Goal: Task Accomplishment & Management: Manage account settings

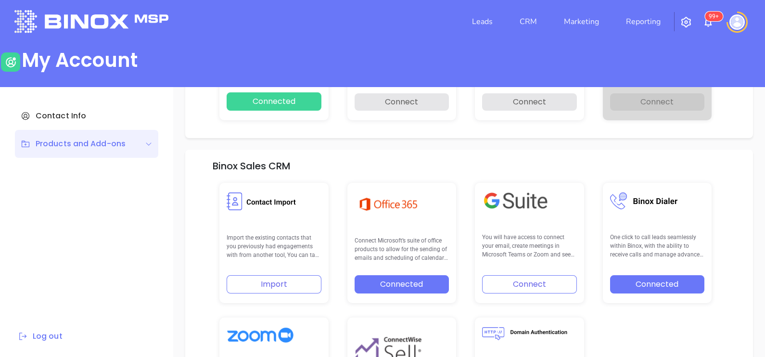
scroll to position [199, 0]
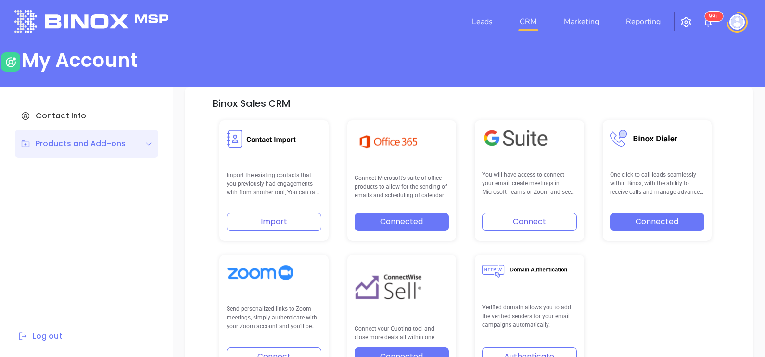
click at [534, 24] on link "CRM" at bounding box center [528, 21] width 25 height 19
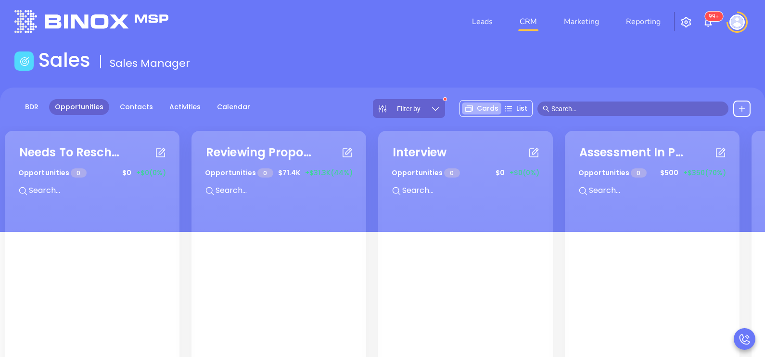
click at [431, 111] on div "Filter by" at bounding box center [409, 108] width 72 height 19
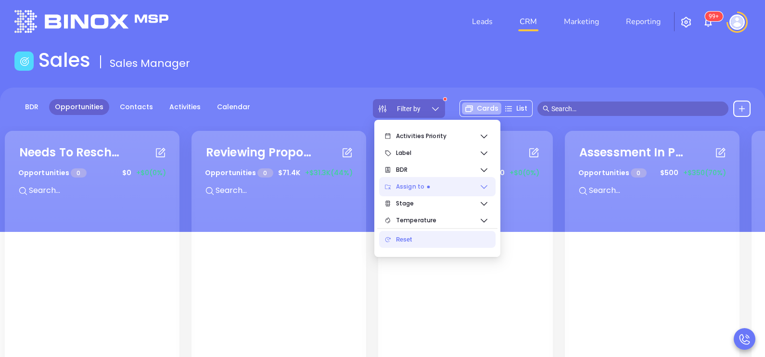
click at [442, 183] on span "Assign to" at bounding box center [437, 186] width 83 height 19
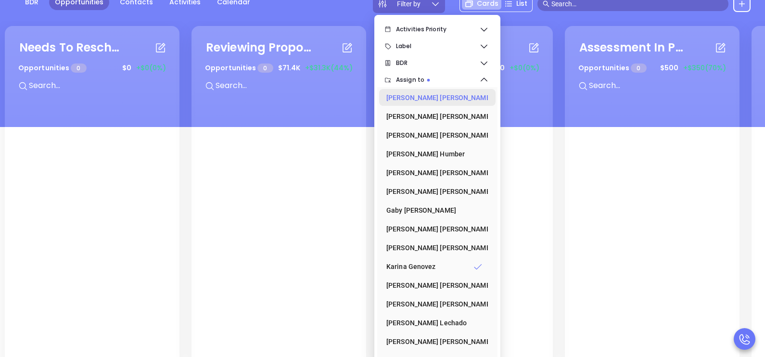
scroll to position [125, 0]
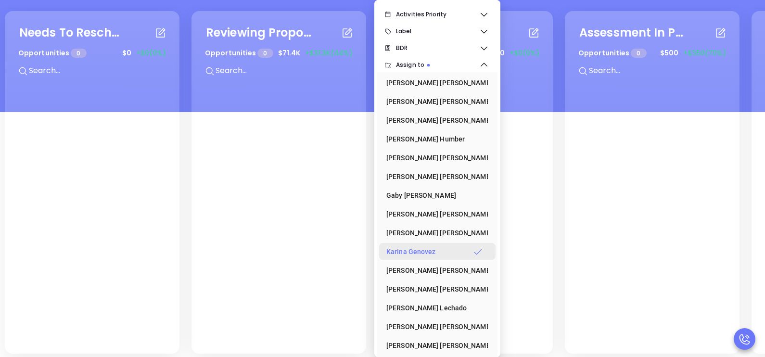
click at [423, 254] on div "Karina Genovez" at bounding box center [434, 251] width 96 height 19
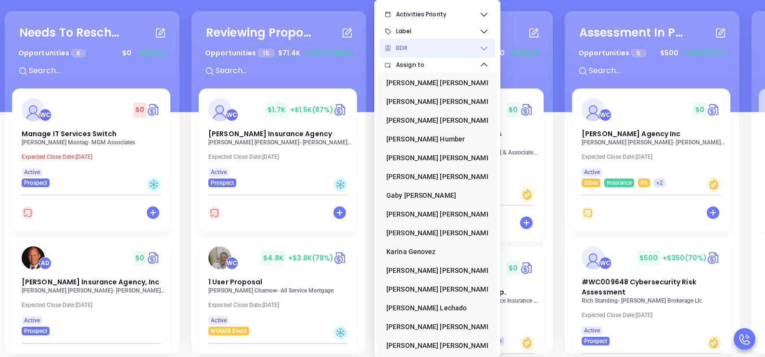
click at [482, 44] on icon at bounding box center [484, 48] width 10 height 10
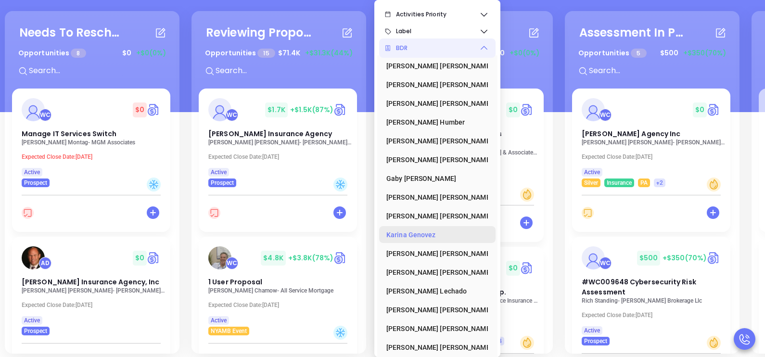
click at [414, 236] on div "Karina Genovez" at bounding box center [434, 234] width 96 height 19
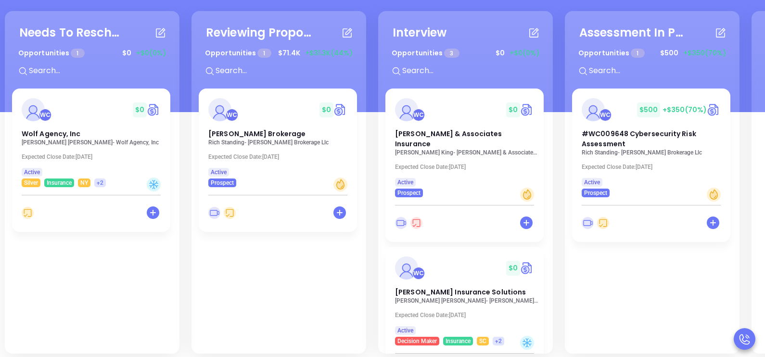
click at [185, 180] on div "Needs To Reschedule Opportunities 1 $ 0 +$0 (0%) + WC $ 0 Wolf Agency, Inc Conn…" at bounding box center [562, 182] width 1120 height 347
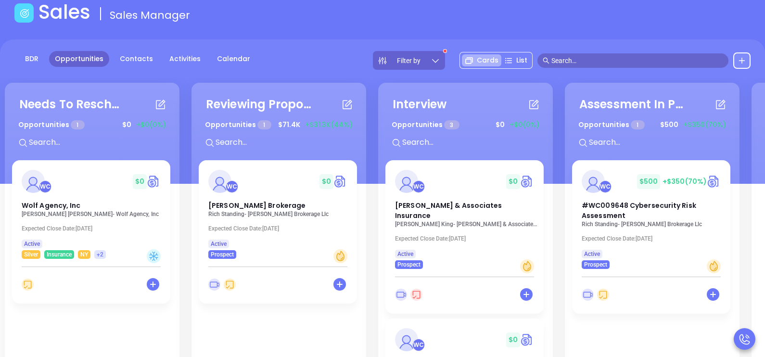
scroll to position [35, 0]
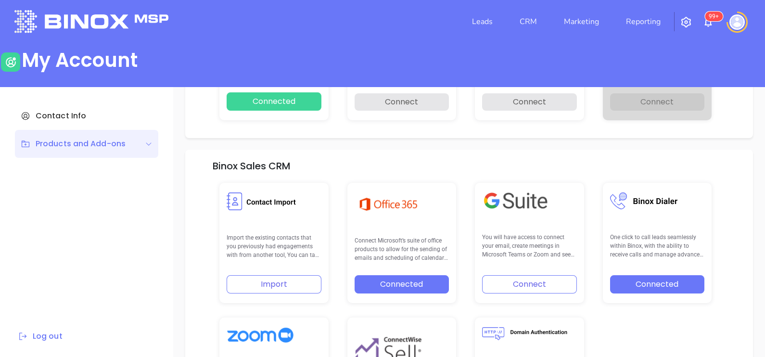
scroll to position [199, 0]
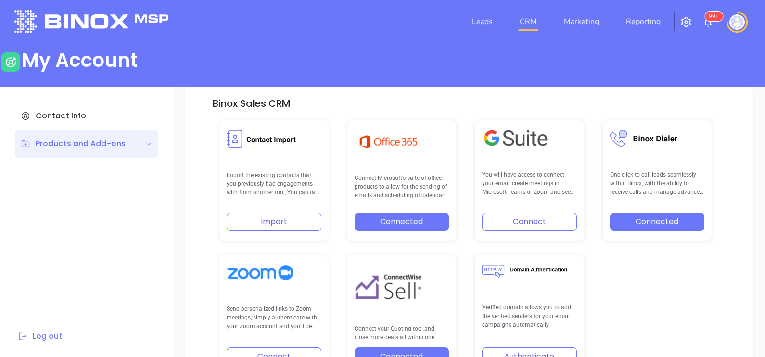
click at [520, 18] on link "CRM" at bounding box center [528, 21] width 25 height 19
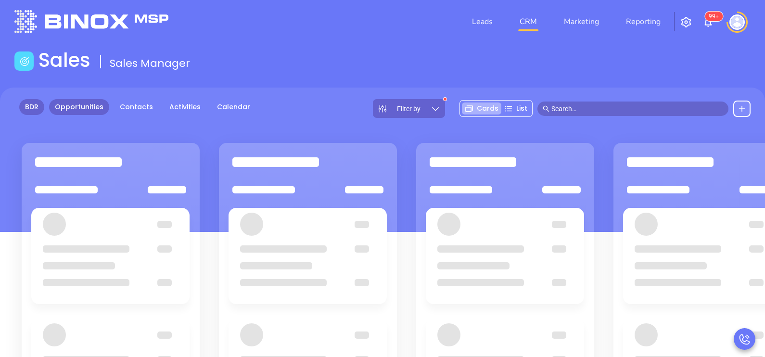
click at [36, 105] on link "BDR" at bounding box center [31, 107] width 25 height 16
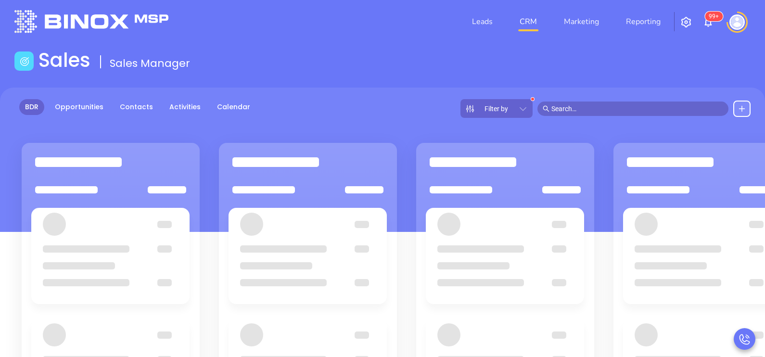
click at [522, 108] on icon at bounding box center [523, 109] width 7 height 4
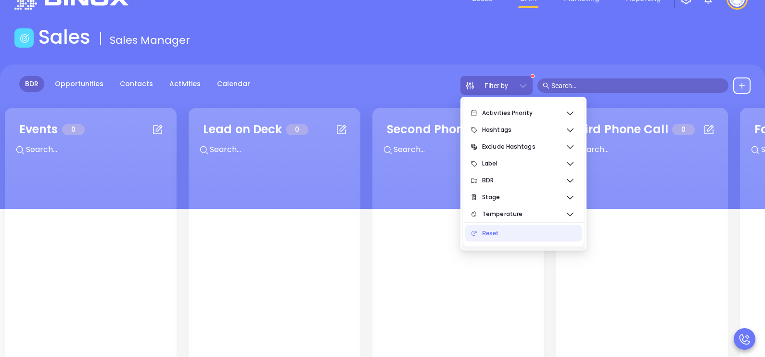
scroll to position [53, 0]
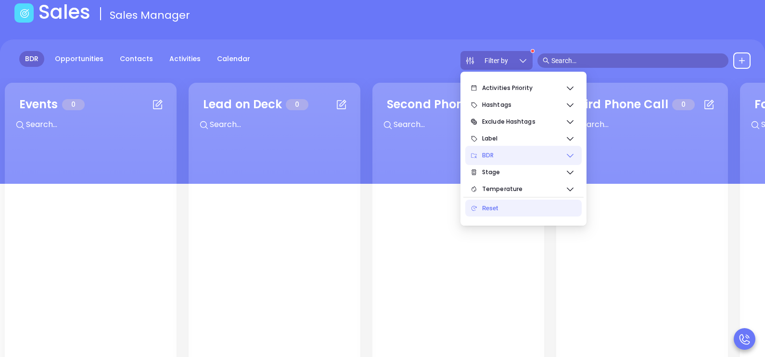
click at [566, 156] on icon at bounding box center [570, 156] width 10 height 10
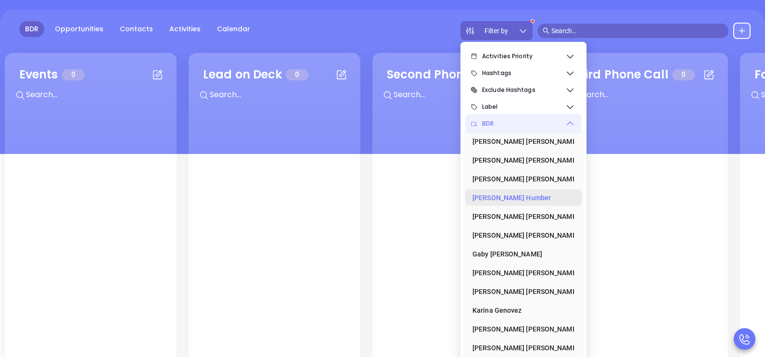
scroll to position [125, 0]
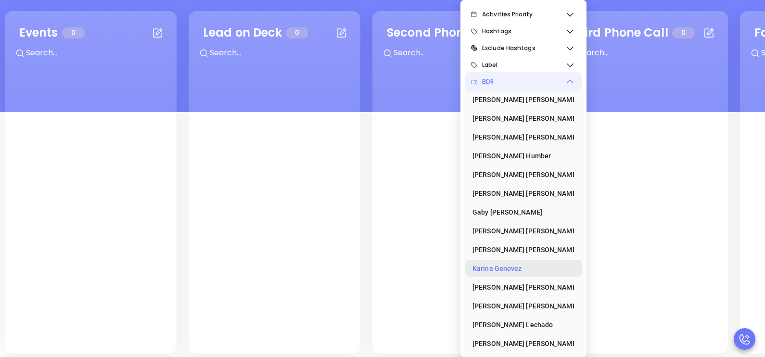
click at [511, 264] on div "[PERSON_NAME]" at bounding box center [521, 268] width 96 height 19
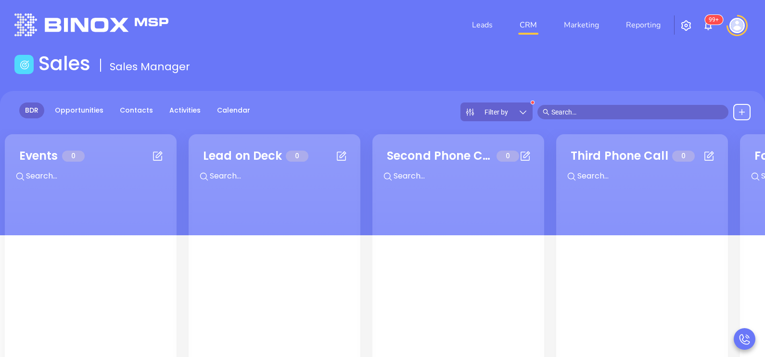
scroll to position [0, 0]
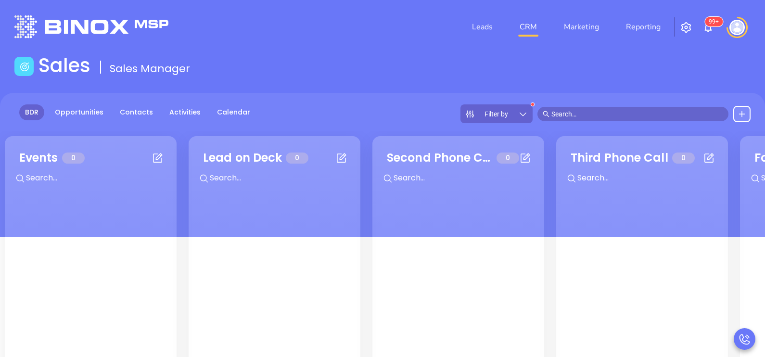
click at [732, 28] on img at bounding box center [737, 27] width 15 height 15
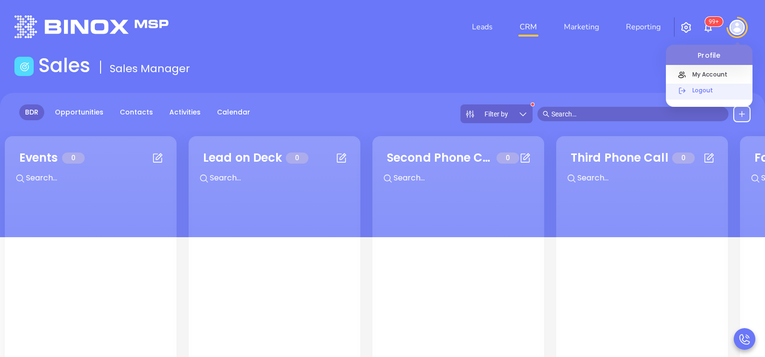
click at [699, 96] on div "Logout" at bounding box center [720, 94] width 65 height 18
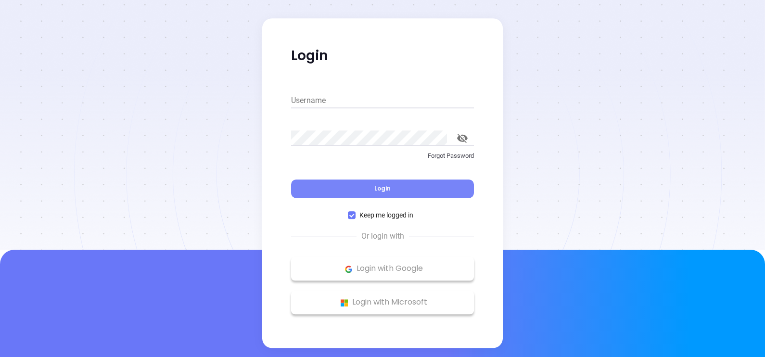
type input "[PERSON_NAME][EMAIL_ADDRESS][DOMAIN_NAME]"
click at [398, 184] on button "Login" at bounding box center [382, 189] width 183 height 18
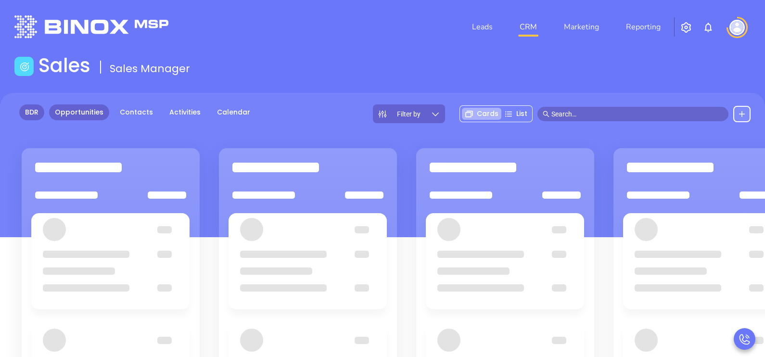
click at [37, 111] on link "BDR" at bounding box center [31, 112] width 25 height 16
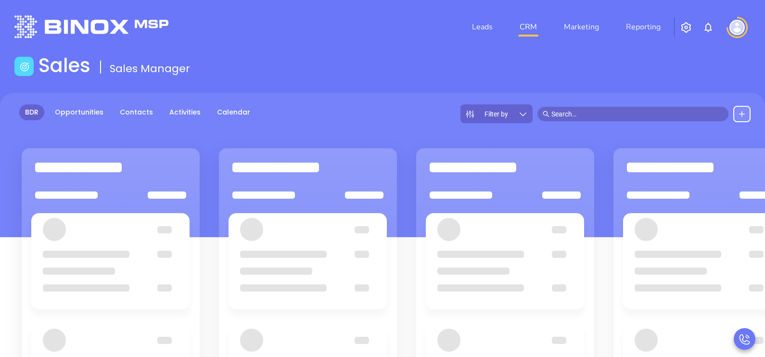
click at [517, 113] on div "Filter by" at bounding box center [497, 113] width 72 height 19
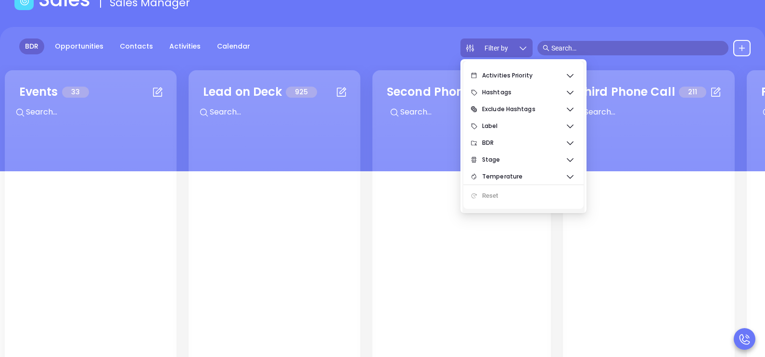
scroll to position [72, 0]
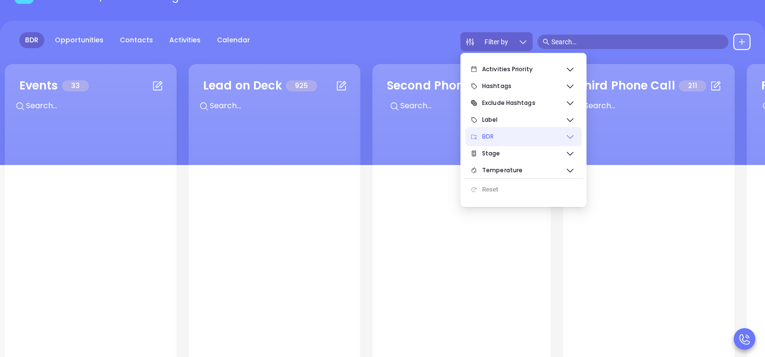
click at [556, 136] on span "BDR" at bounding box center [523, 136] width 83 height 19
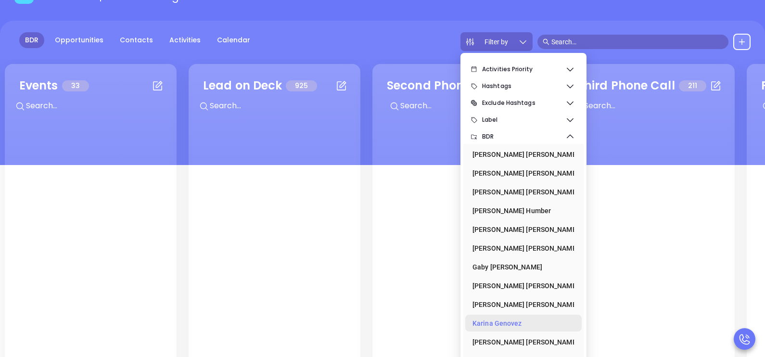
click at [493, 324] on div "Karina Genovez" at bounding box center [521, 323] width 96 height 19
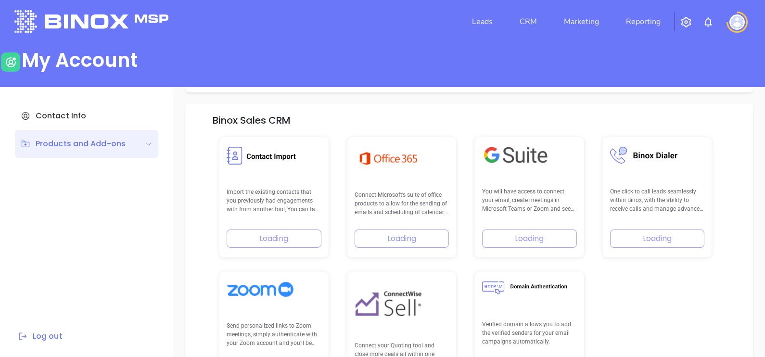
scroll to position [137, 0]
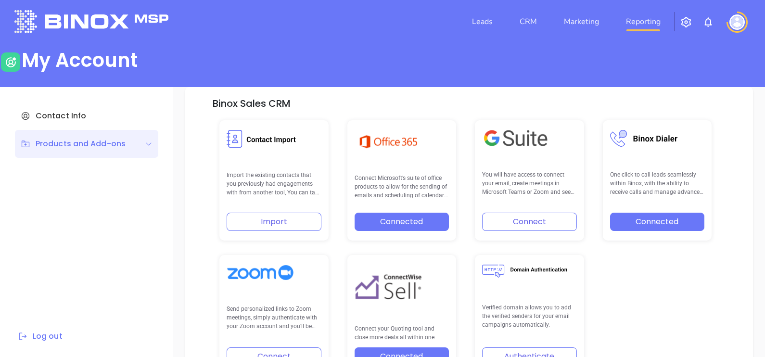
click at [629, 24] on link "Reporting" at bounding box center [643, 21] width 42 height 19
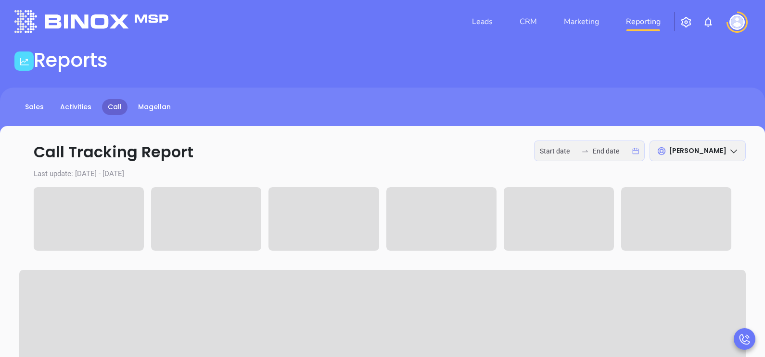
type input "2025-10-06"
click at [598, 153] on input "2025-10-07" at bounding box center [612, 151] width 38 height 11
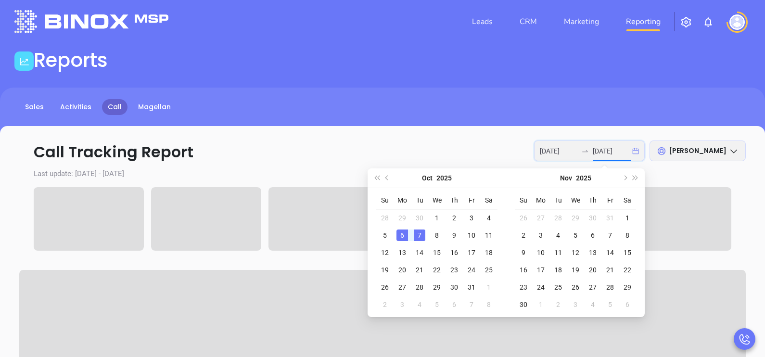
type input "2025-10-06"
click at [406, 234] on div "6" at bounding box center [403, 236] width 12 height 12
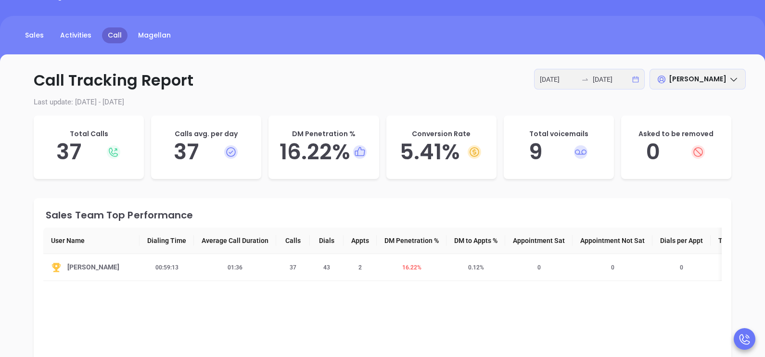
scroll to position [77, 0]
click at [413, 266] on span "16.22 %" at bounding box center [412, 267] width 31 height 7
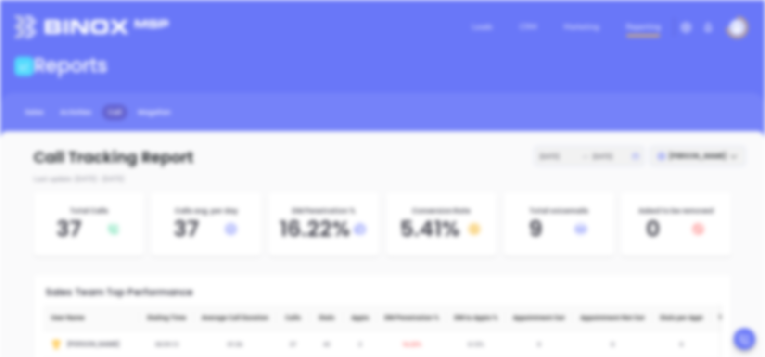
scroll to position [0, 0]
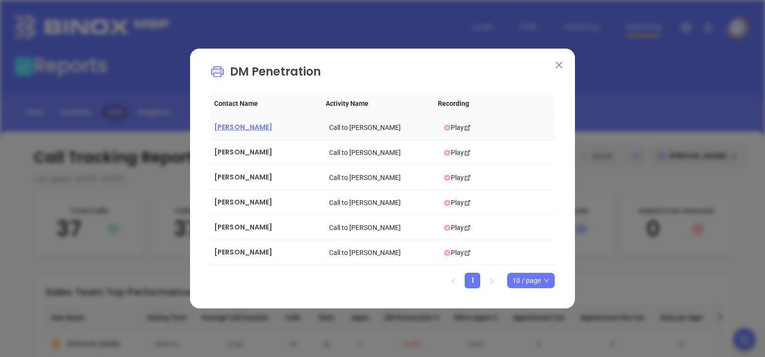
click at [240, 126] on span "Kevin Hicks" at bounding box center [243, 127] width 58 height 10
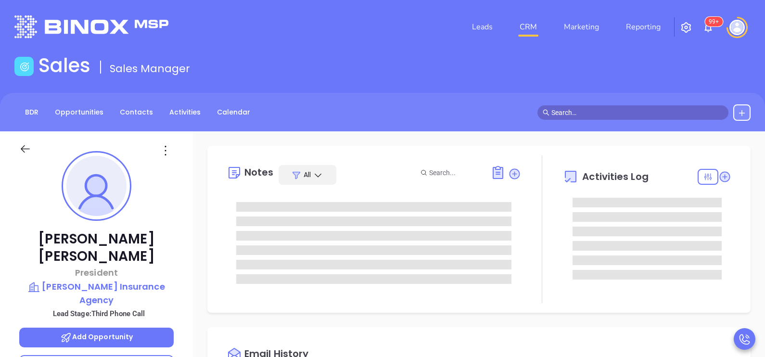
type input "[DATE]"
click at [182, 230] on div "Kevin Hicks President K.D. Hicks Insurance Agency Lead Stage: Third Phone Call …" at bounding box center [96, 354] width 193 height 447
type input "[PERSON_NAME]"
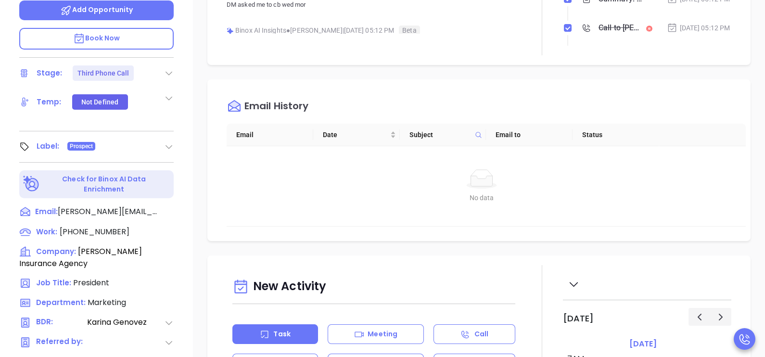
scroll to position [361, 0]
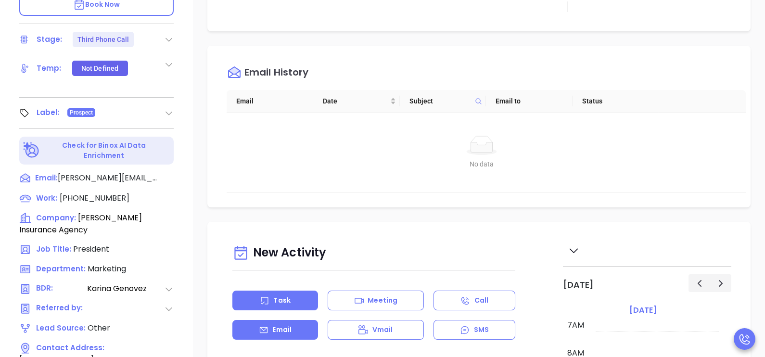
click at [291, 322] on div "Email" at bounding box center [275, 330] width 86 height 20
type input "[PERSON_NAME]"
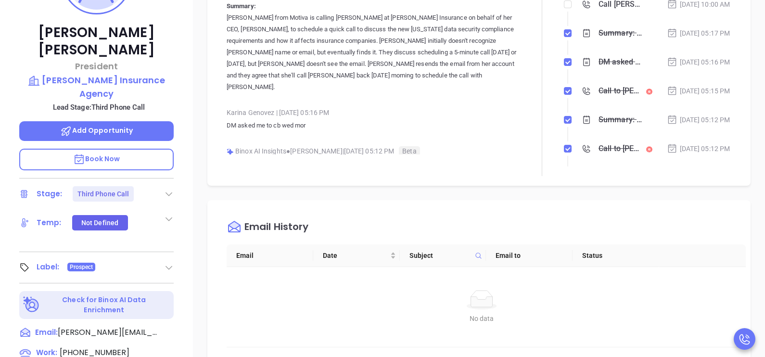
scroll to position [168, 0]
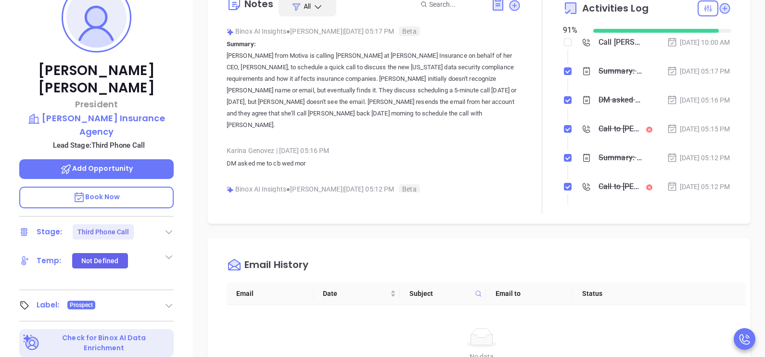
click at [707, 105] on div "[DATE] 05:16 PM" at bounding box center [699, 100] width 64 height 11
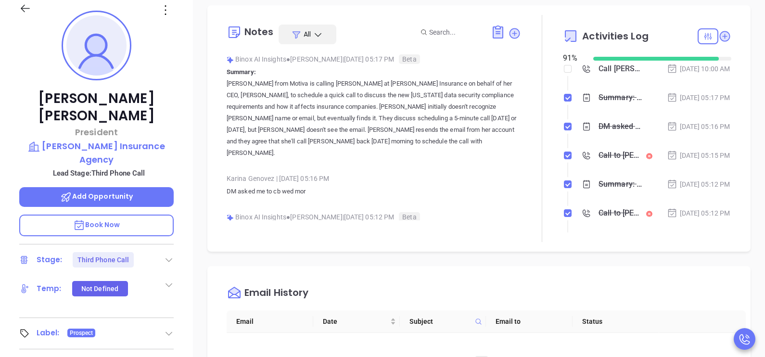
scroll to position [0, 0]
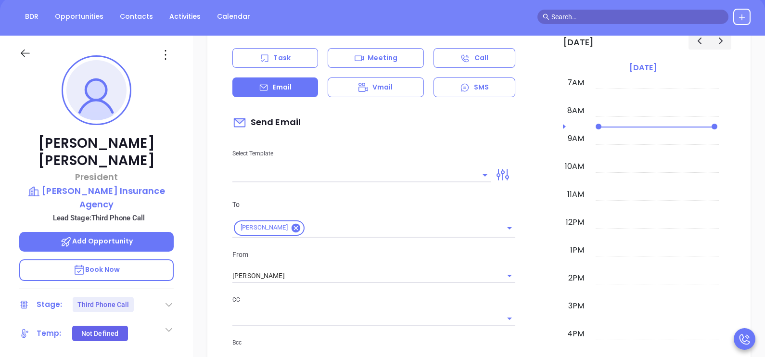
scroll to position [577, 0]
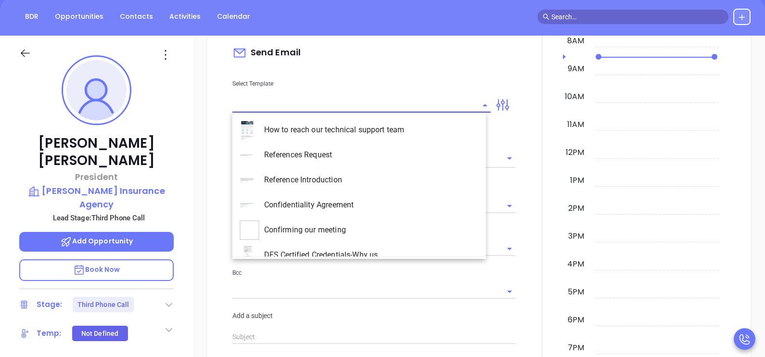
click at [375, 109] on input "text" at bounding box center [354, 105] width 244 height 14
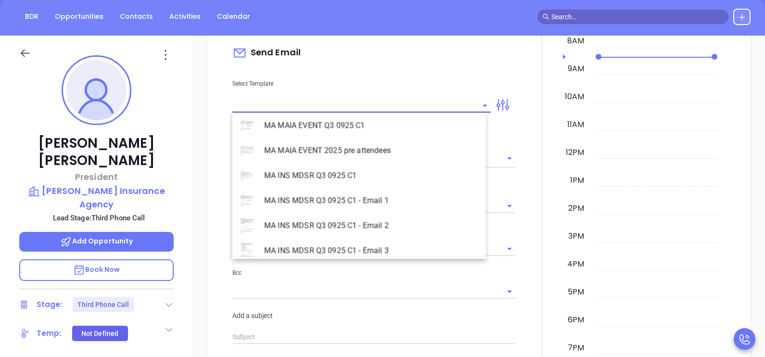
scroll to position [2791, 0]
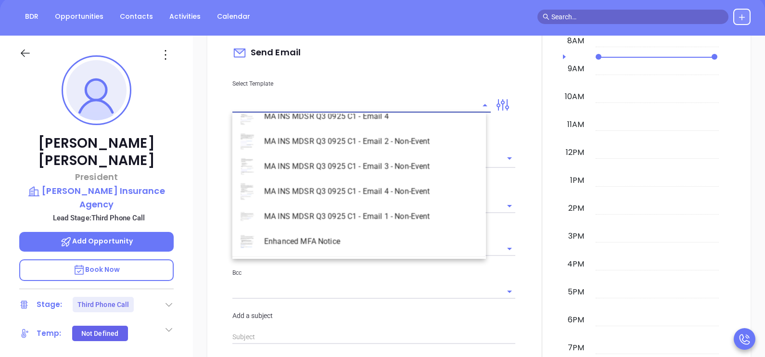
click at [401, 137] on li "MA INS MDSR Q3 0925 C1 - Email 2 - Non-Event" at bounding box center [359, 141] width 254 height 25
type input "MA INS MDSR Q3 0925 C1 - Email 2 - Non-Event"
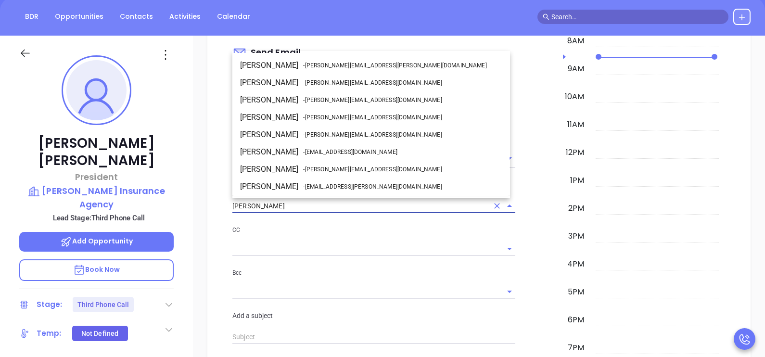
scroll to position [51, 0]
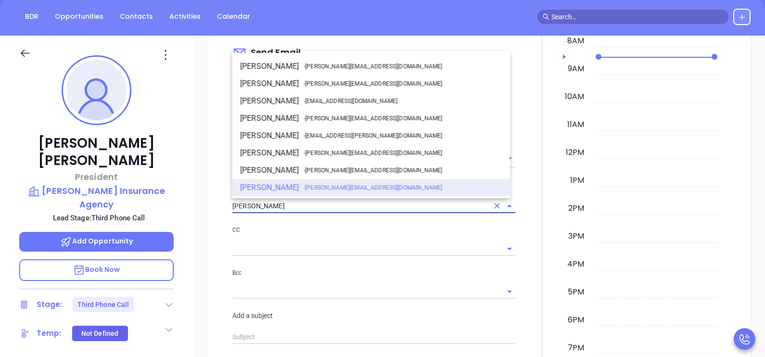
click at [330, 207] on input "[PERSON_NAME]" at bounding box center [360, 206] width 256 height 14
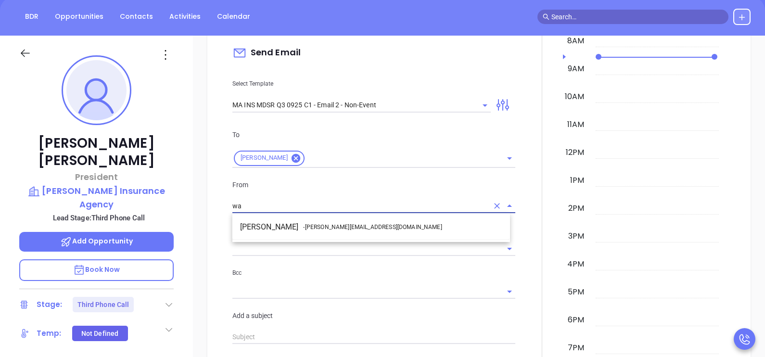
click at [345, 224] on span "- walter@motiva.net" at bounding box center [372, 227] width 139 height 9
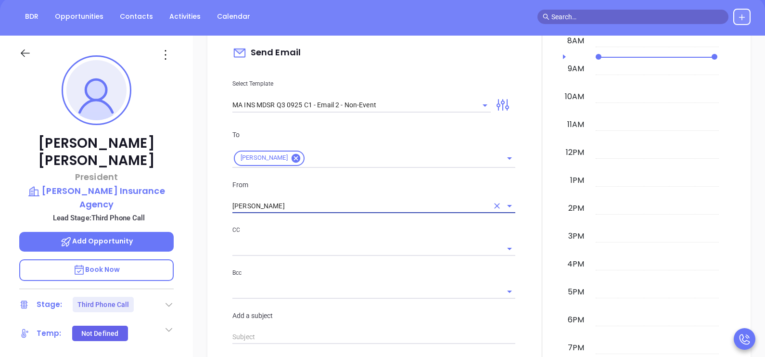
type input "Walter Contreras"
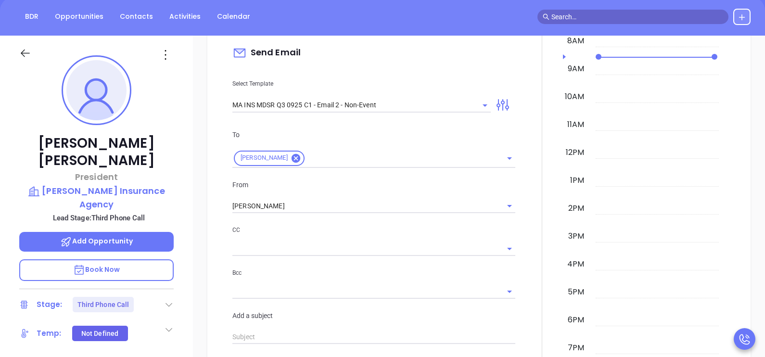
click at [525, 233] on div at bounding box center [542, 239] width 42 height 641
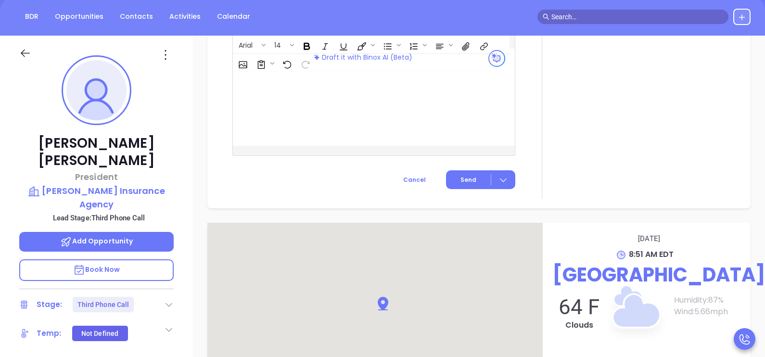
scroll to position [965, 0]
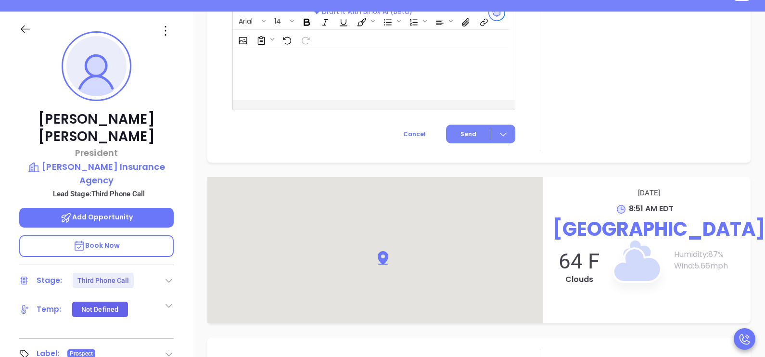
click at [467, 130] on span "Send" at bounding box center [469, 134] width 16 height 9
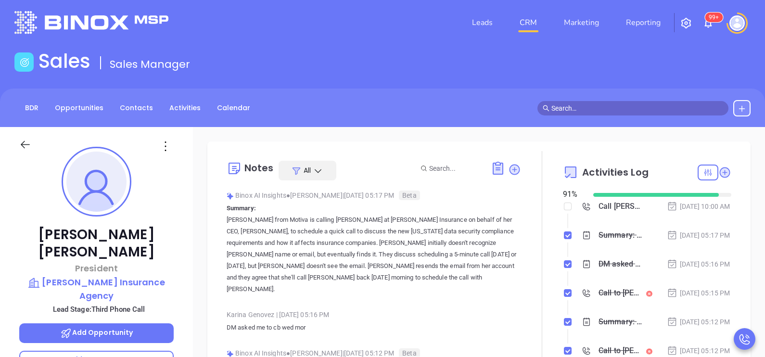
scroll to position [0, 0]
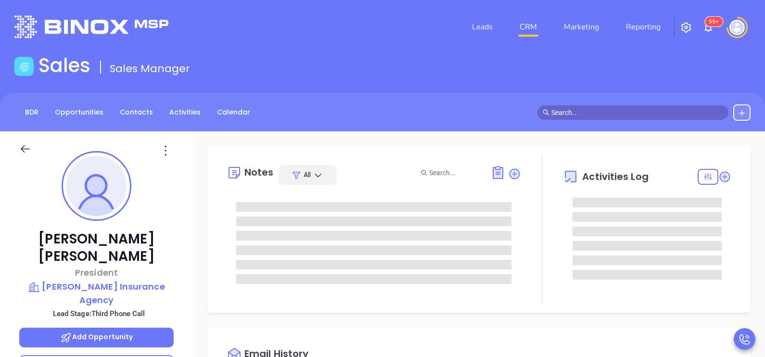
type input "[DATE]"
type input "[PERSON_NAME]"
click at [277, 178] on div "Notes All" at bounding box center [282, 175] width 110 height 20
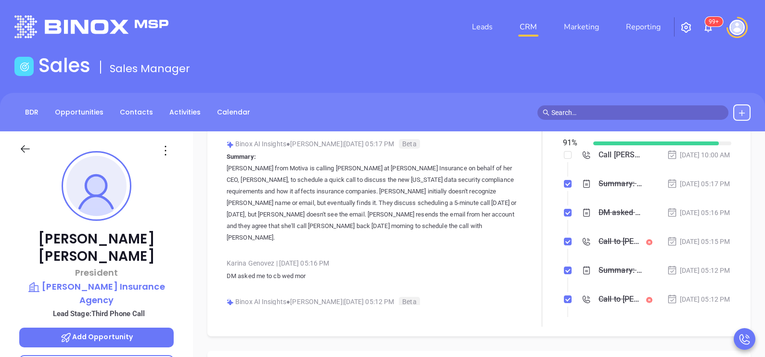
scroll to position [72, 0]
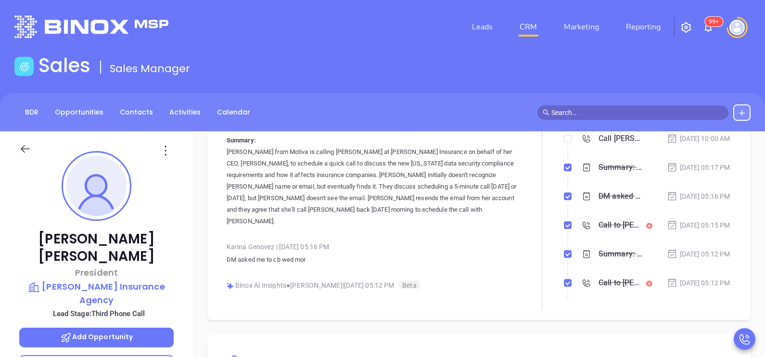
click at [709, 190] on li "Summary: Karina from Motiva is calling Kevin at KD Hix Insurance on behalf of h…" at bounding box center [648, 177] width 166 height 26
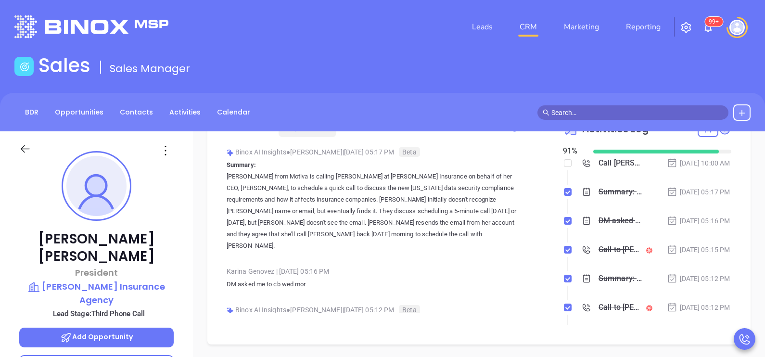
scroll to position [24, 0]
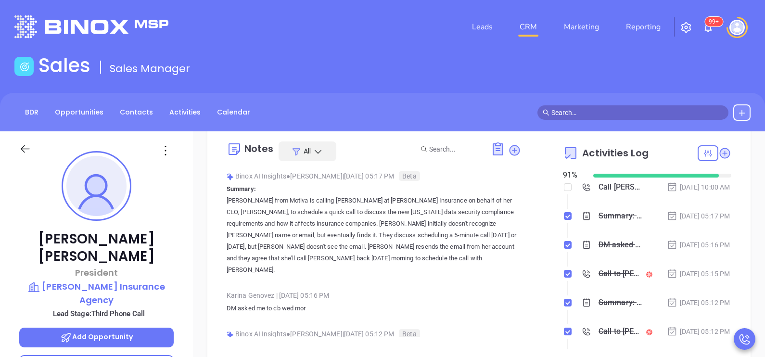
click at [695, 219] on div "[DATE] 05:17 PM" at bounding box center [699, 216] width 64 height 11
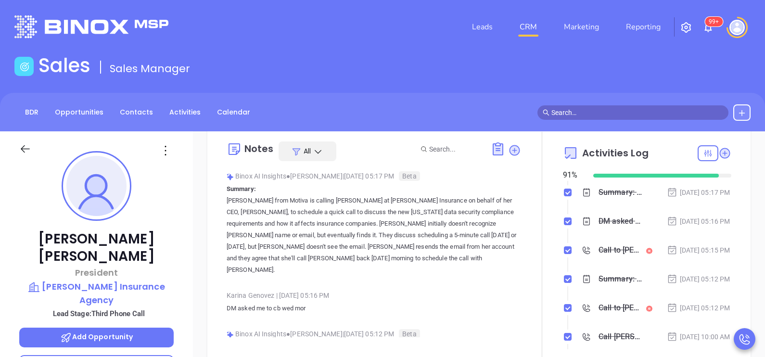
click at [532, 274] on div at bounding box center [542, 245] width 42 height 227
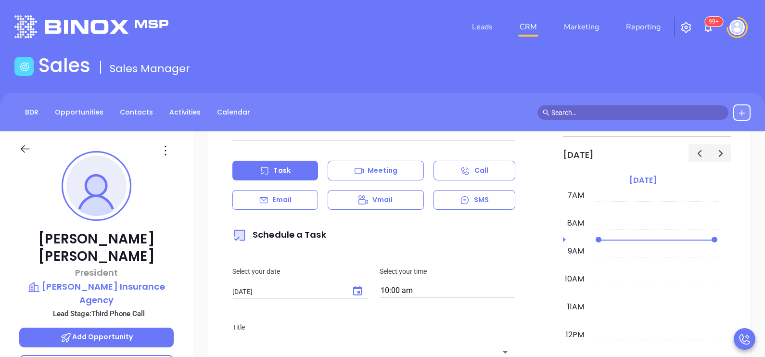
scroll to position [481, 0]
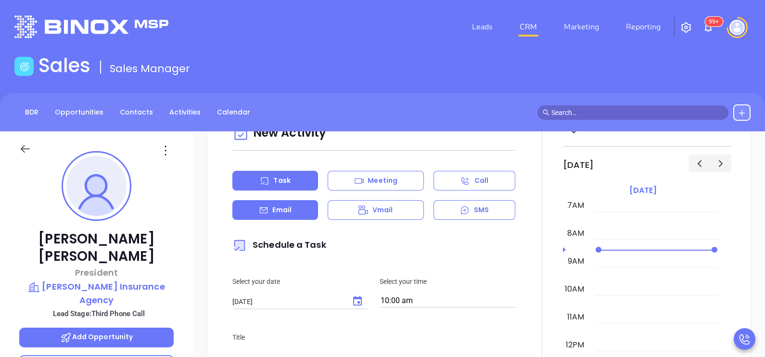
click at [291, 214] on p "Email" at bounding box center [281, 210] width 19 height 10
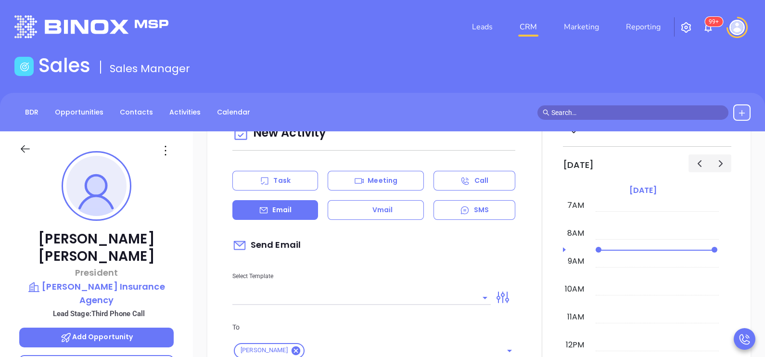
type input "[PERSON_NAME]"
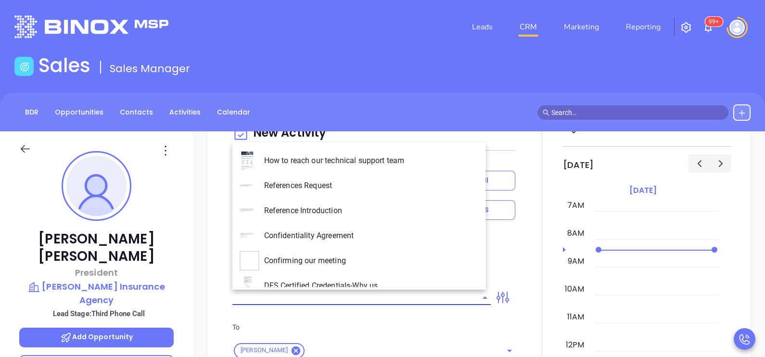
click at [422, 296] on input "text" at bounding box center [354, 298] width 244 height 14
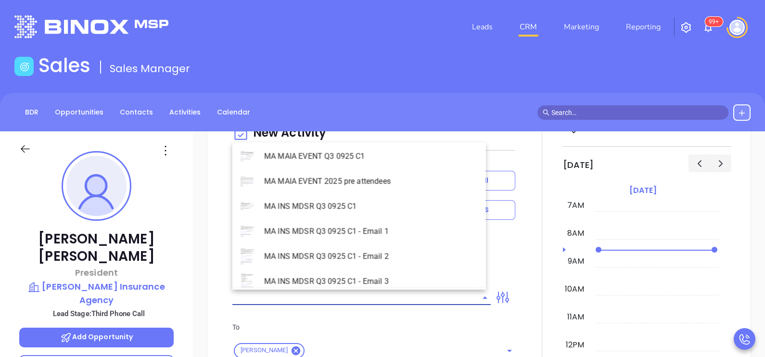
scroll to position [2791, 0]
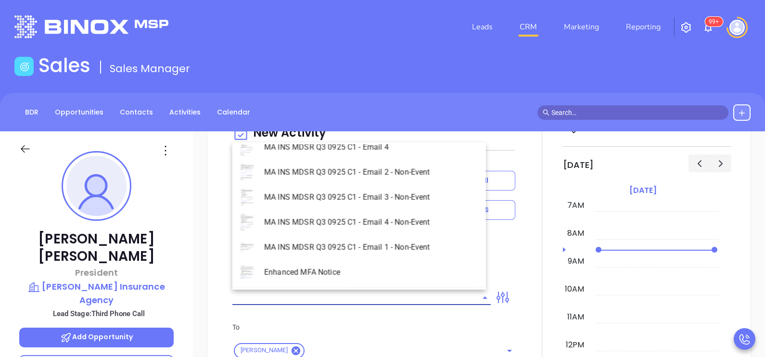
click at [406, 168] on li "MA INS MDSR Q3 0925 C1 - Email 2 - Non-Event" at bounding box center [359, 172] width 254 height 25
type input "MA INS MDSR Q3 0925 C1 - Email 2 - Non-Event"
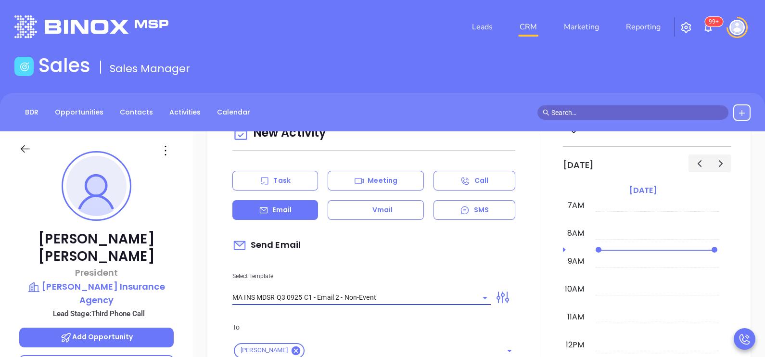
type input "[PERSON_NAME], here’s the MA compliance checklist we mentioned"
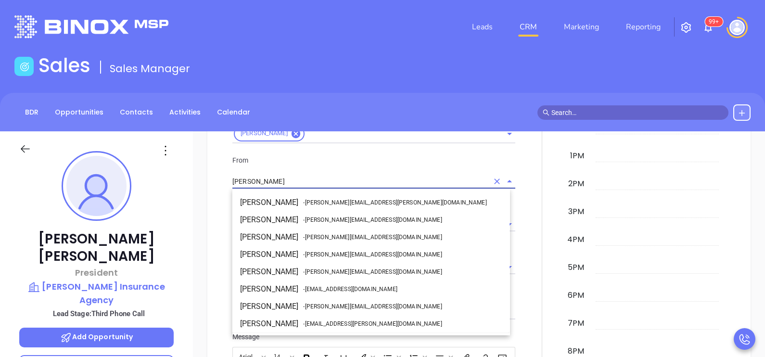
scroll to position [51, 0]
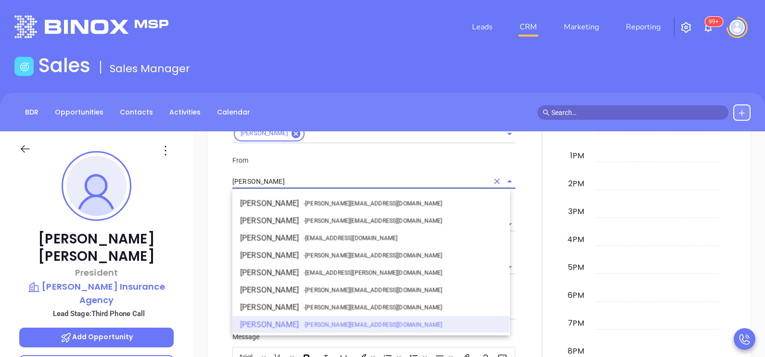
click at [308, 184] on input "[PERSON_NAME]" at bounding box center [360, 182] width 256 height 14
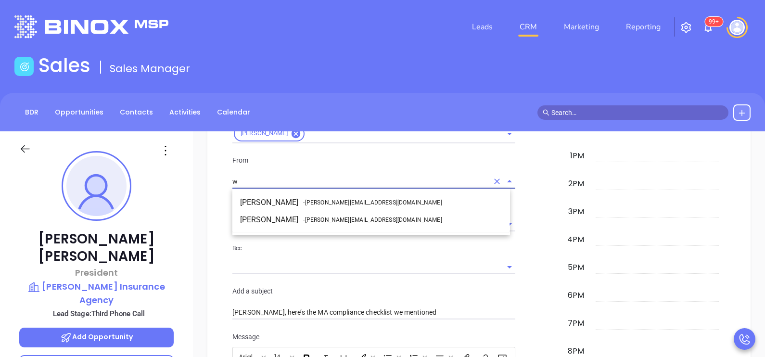
scroll to position [0, 0]
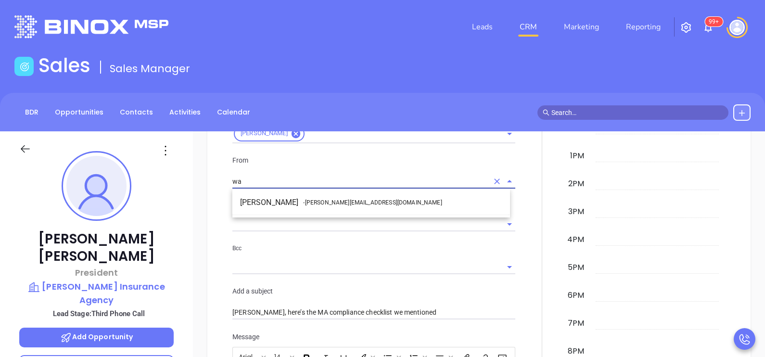
click at [322, 203] on span "- walter@motiva.net" at bounding box center [372, 202] width 139 height 9
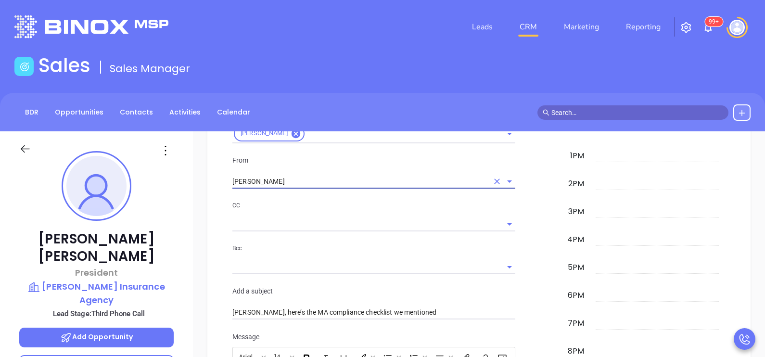
type input "Walter Contreras"
click at [530, 263] on div at bounding box center [542, 297] width 42 height 804
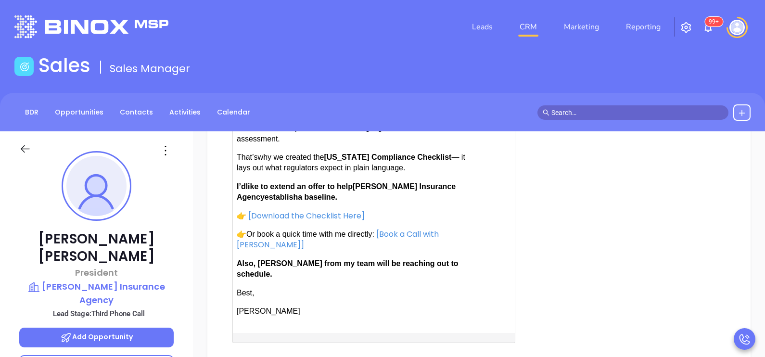
scroll to position [1035, 0]
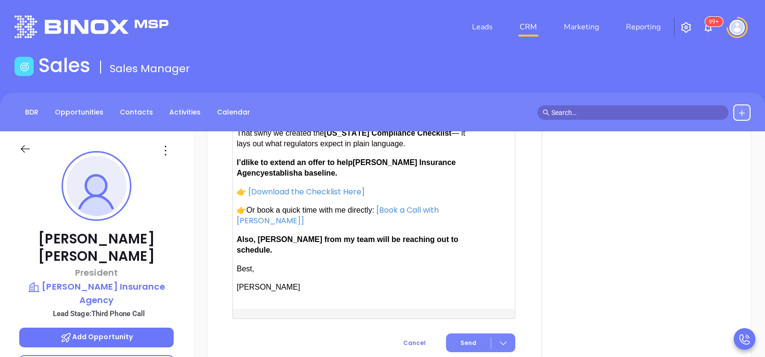
click at [462, 333] on button "Send" at bounding box center [480, 342] width 69 height 19
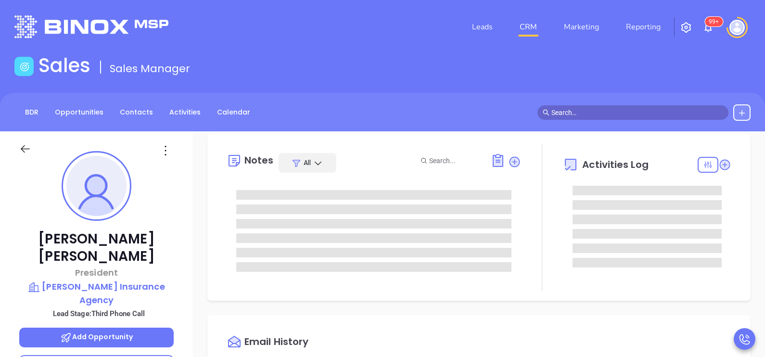
scroll to position [0, 0]
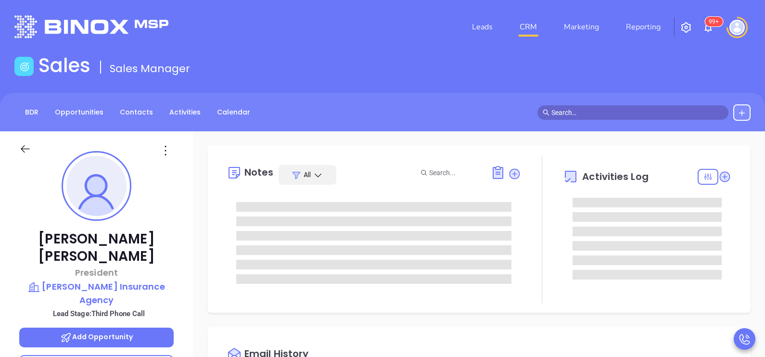
type input "[DATE]"
type input "[PERSON_NAME]"
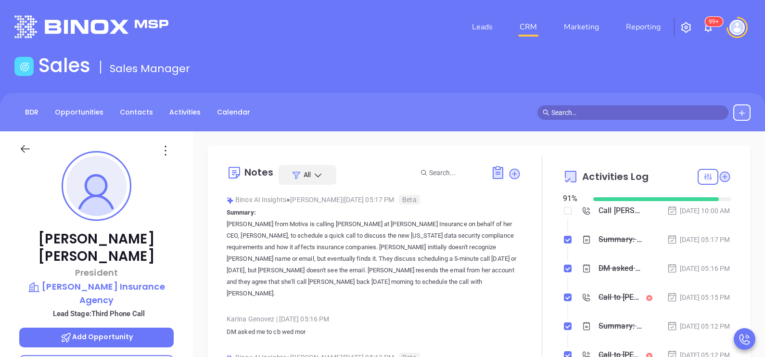
click at [699, 239] on div "[DATE] 05:17 PM" at bounding box center [699, 239] width 64 height 11
click at [704, 233] on li "Call [PERSON_NAME] to follow up [DATE] 10:00 AM" at bounding box center [648, 220] width 166 height 26
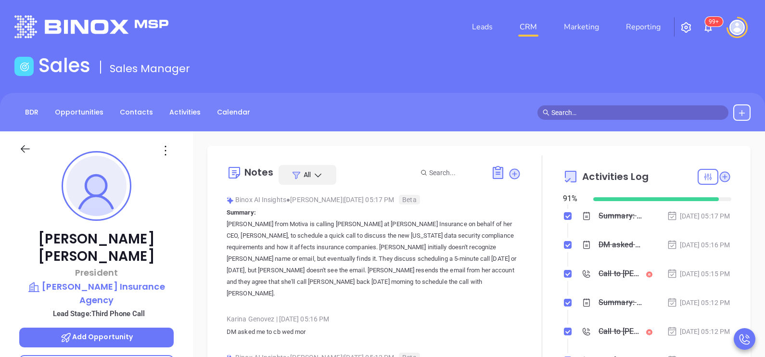
scroll to position [48, 0]
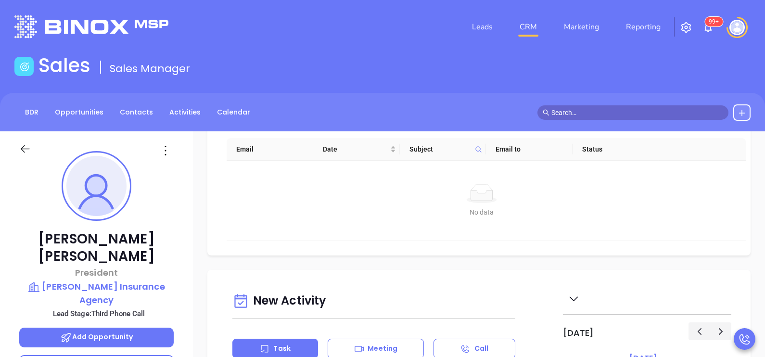
scroll to position [289, 0]
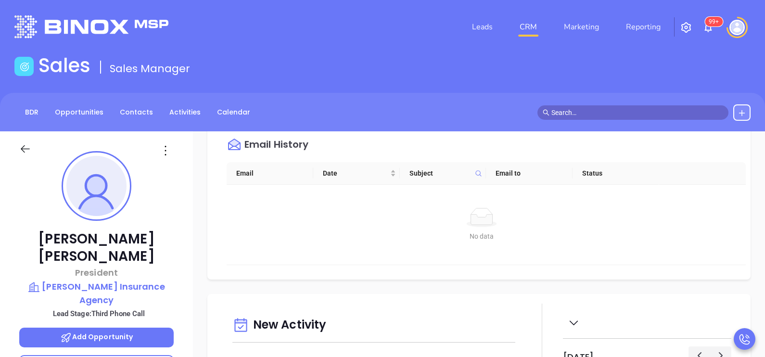
click at [250, 176] on th "Email" at bounding box center [270, 173] width 87 height 23
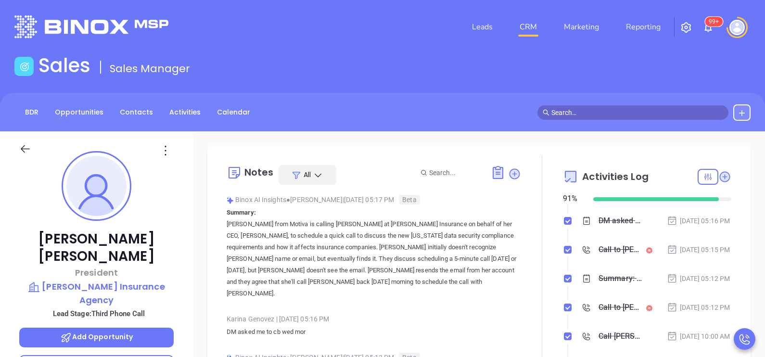
click at [730, 245] on div "Notes All Binox AI Insights ● Karina Genovez | Oct 6, 2025 05:17 PM Beta Summar…" at bounding box center [479, 268] width 524 height 227
click at [691, 243] on li "DM asked me to cb wed mor Oct 6, 2025 | 05:16 PM" at bounding box center [648, 230] width 166 height 26
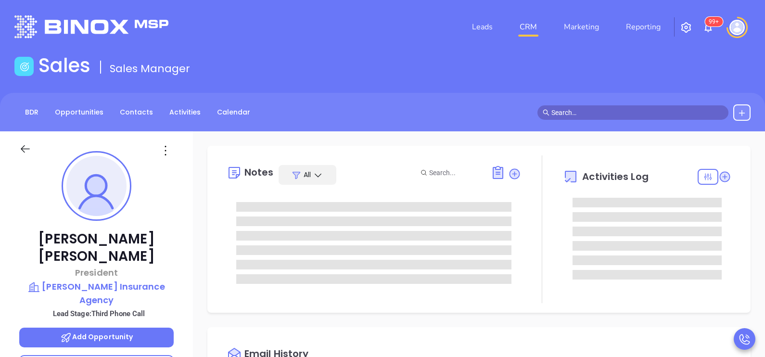
type input "[PERSON_NAME]"
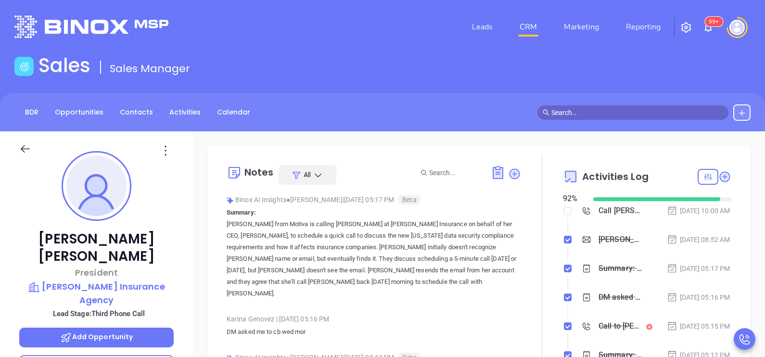
scroll to position [223, 0]
